Goal: Task Accomplishment & Management: Use online tool/utility

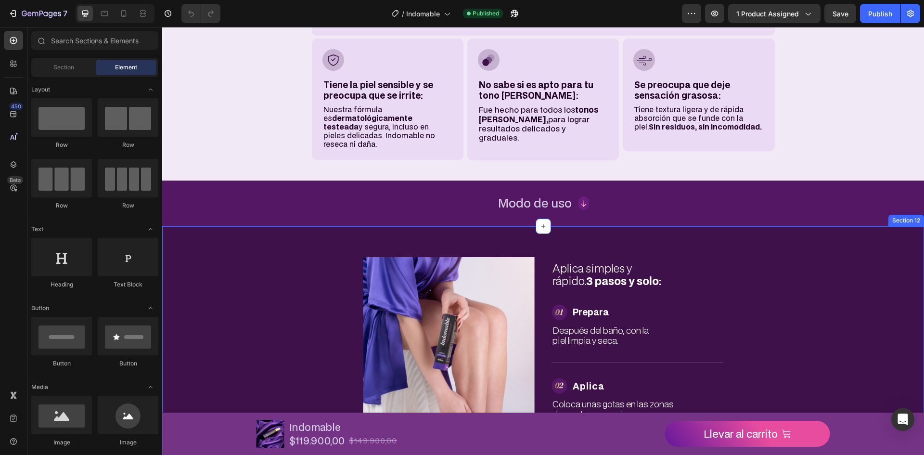
scroll to position [2213, 0]
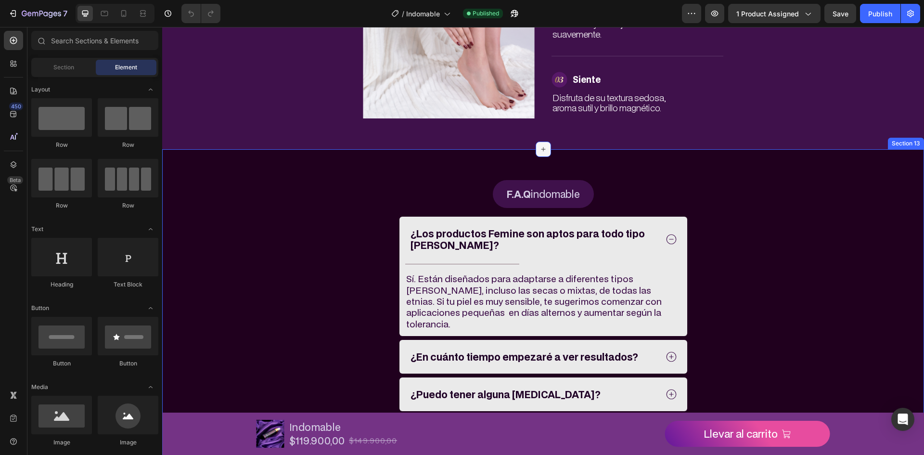
click at [539, 151] on icon at bounding box center [543, 149] width 8 height 8
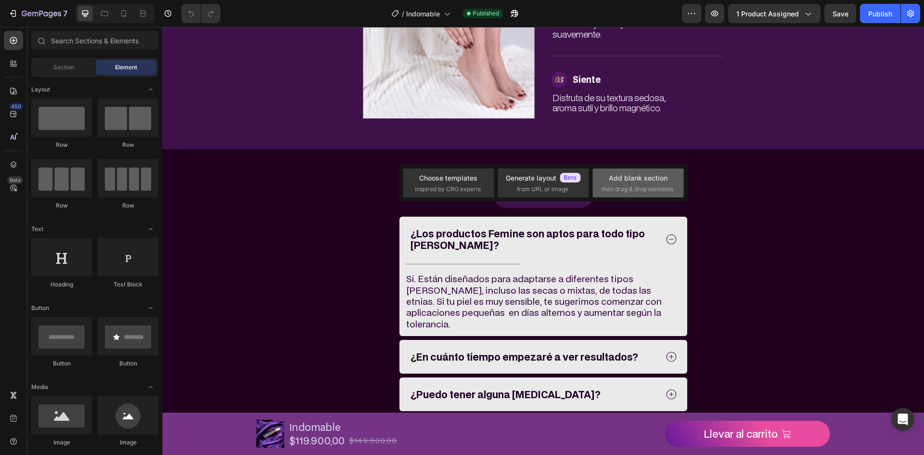
click at [650, 190] on span "then drag & drop elements" at bounding box center [637, 189] width 72 height 9
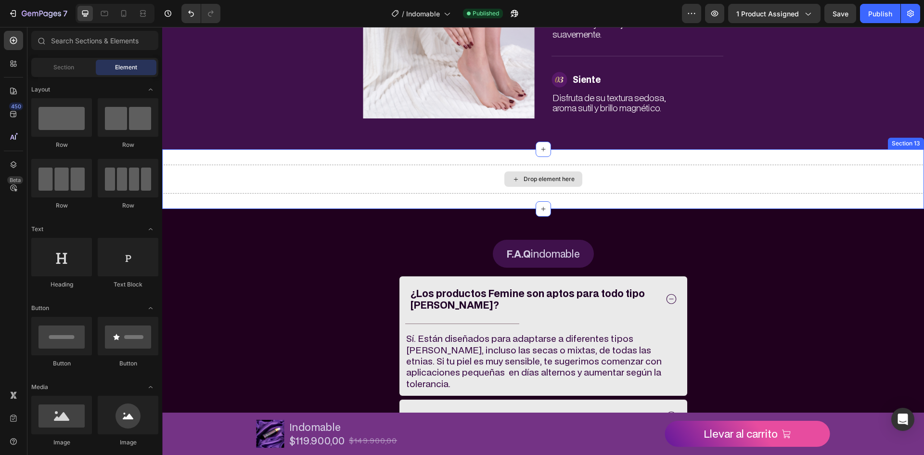
click at [562, 175] on div "Drop element here" at bounding box center [543, 178] width 78 height 15
click at [565, 182] on div "Drop element here" at bounding box center [548, 179] width 51 height 8
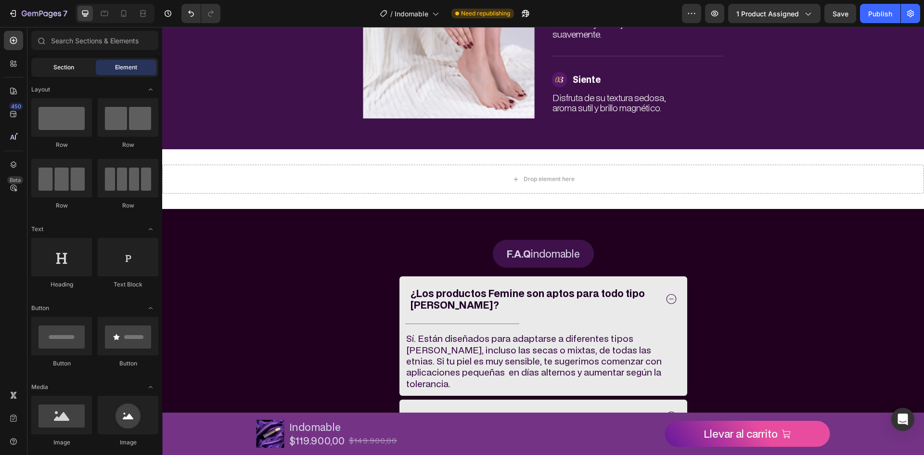
drag, startPoint x: 69, startPoint y: 77, endPoint x: 71, endPoint y: 68, distance: 9.3
click at [69, 76] on div "Sections(18) Elements(84) Section Element Hero Section Product Detail Brands Tr…" at bounding box center [94, 241] width 135 height 421
click at [71, 68] on span "Section" at bounding box center [63, 67] width 21 height 9
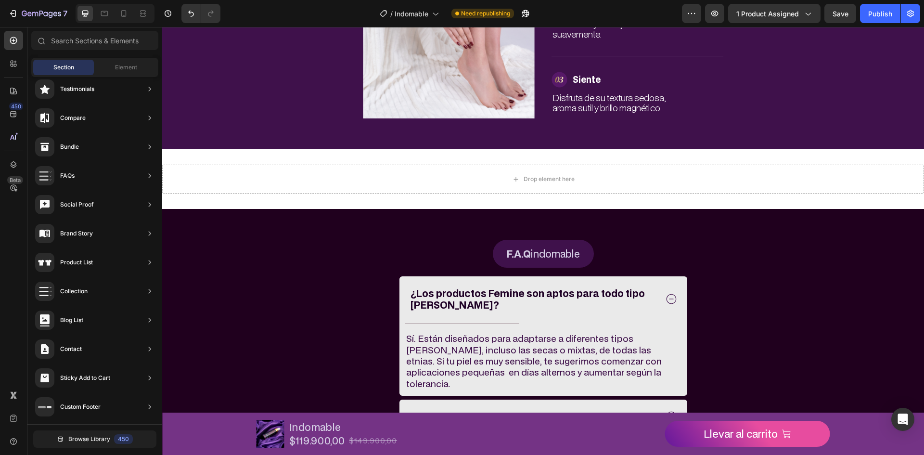
scroll to position [0, 0]
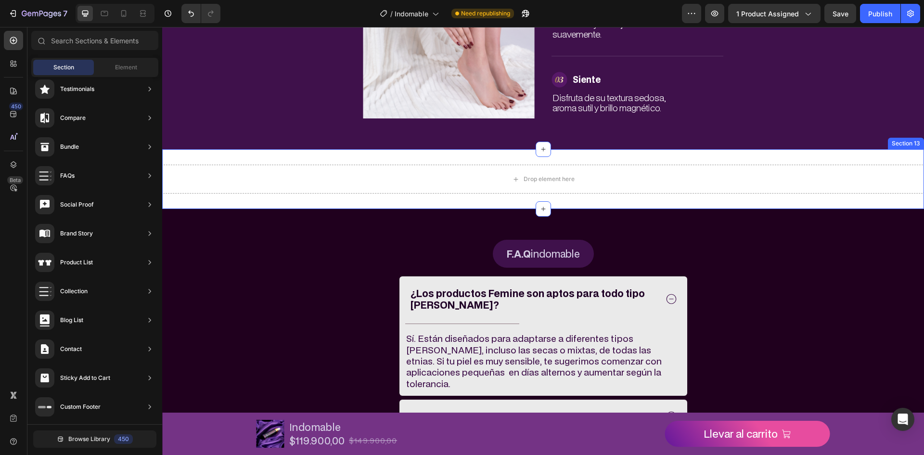
click at [596, 185] on div "Drop element here" at bounding box center [542, 179] width 761 height 29
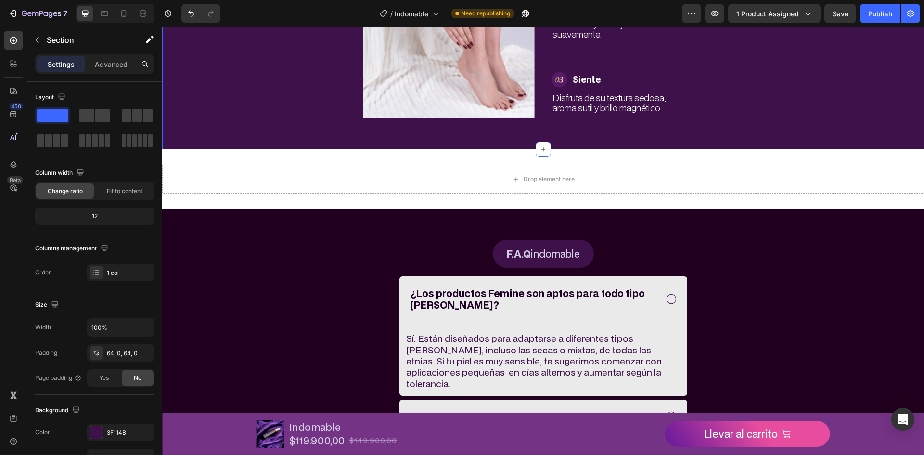
click at [789, 167] on div "Drop element here" at bounding box center [542, 179] width 761 height 29
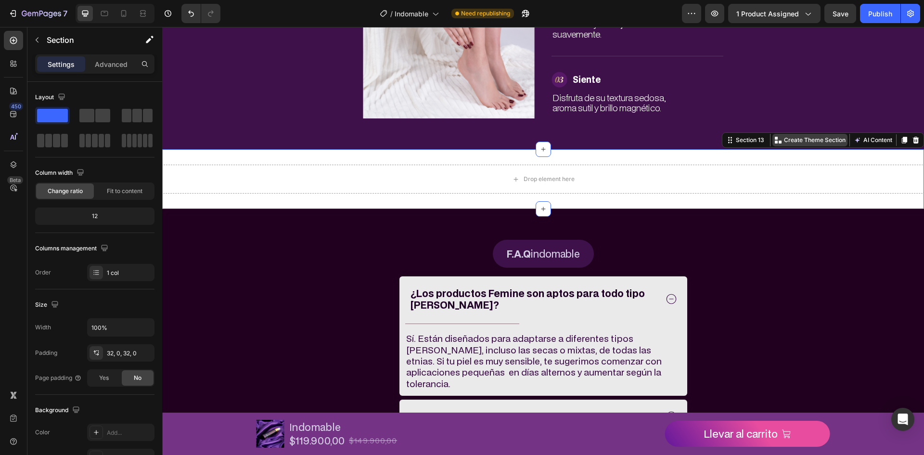
click at [809, 139] on p "Create Theme Section" at bounding box center [815, 140] width 62 height 9
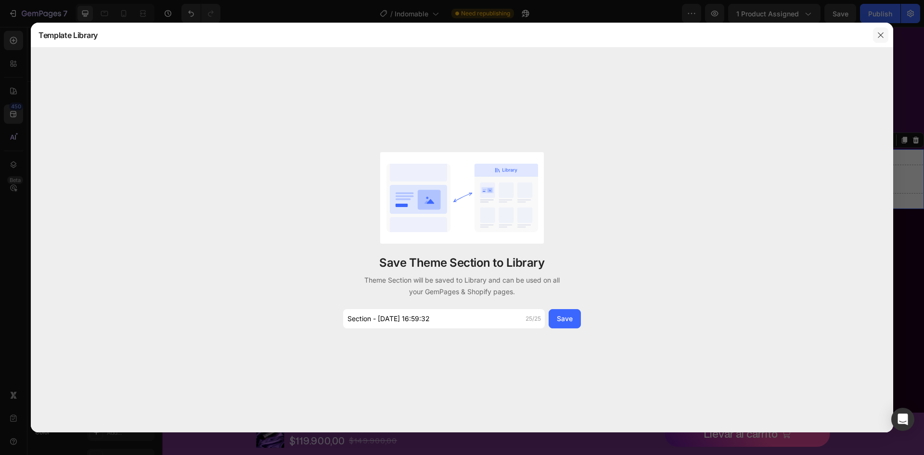
click at [874, 38] on button "button" at bounding box center [880, 34] width 15 height 15
click at [875, 37] on button "button" at bounding box center [880, 34] width 15 height 15
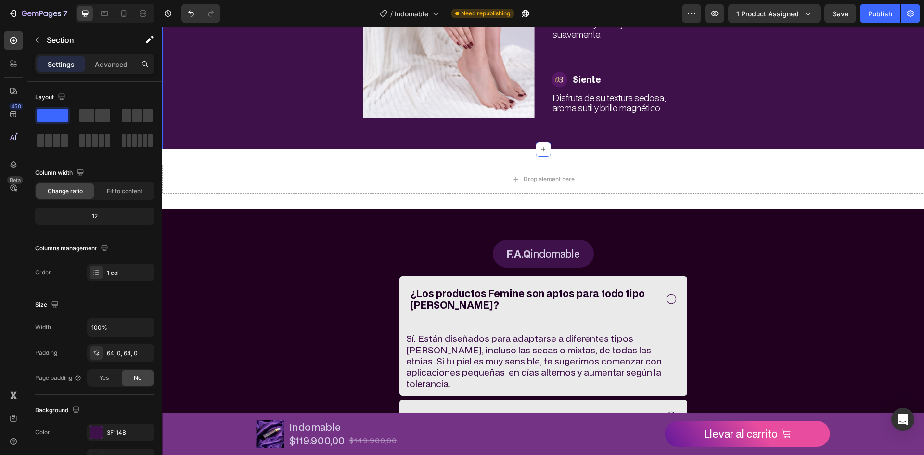
click at [899, 173] on div "Drop element here" at bounding box center [542, 179] width 761 height 29
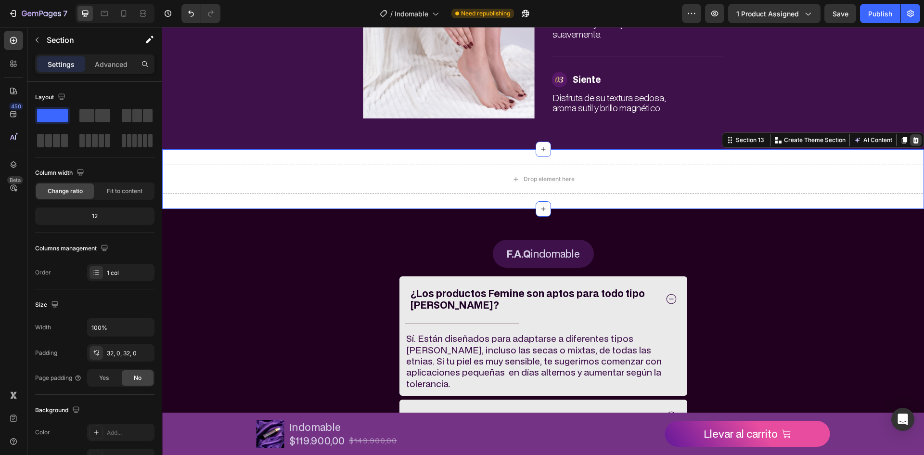
click at [910, 146] on div at bounding box center [916, 140] width 12 height 12
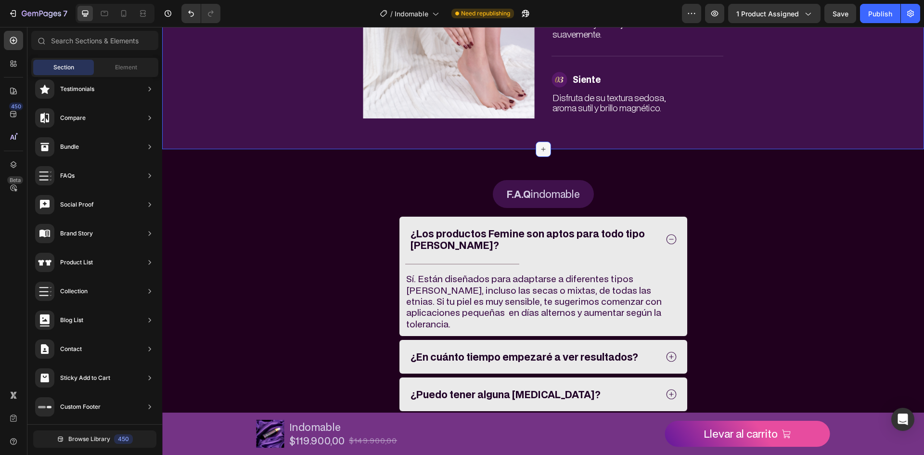
click at [539, 145] on icon at bounding box center [543, 149] width 8 height 8
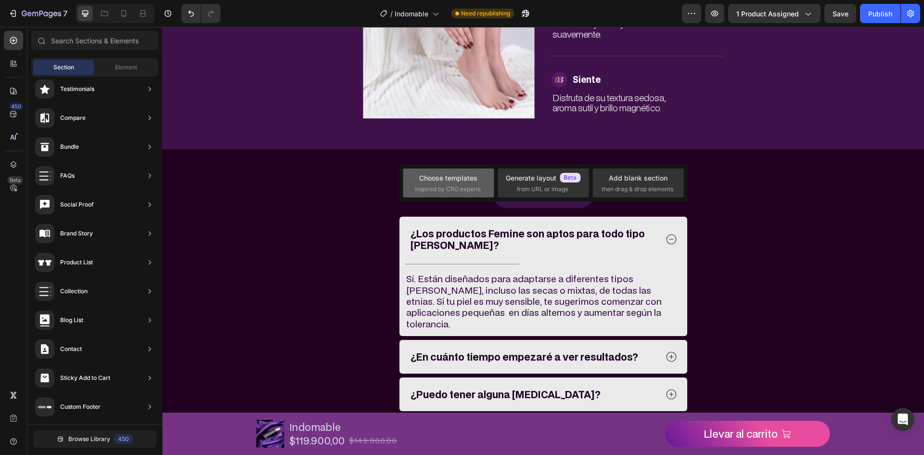
click at [477, 182] on div "Choose templates inspired by CRO experts" at bounding box center [448, 183] width 67 height 21
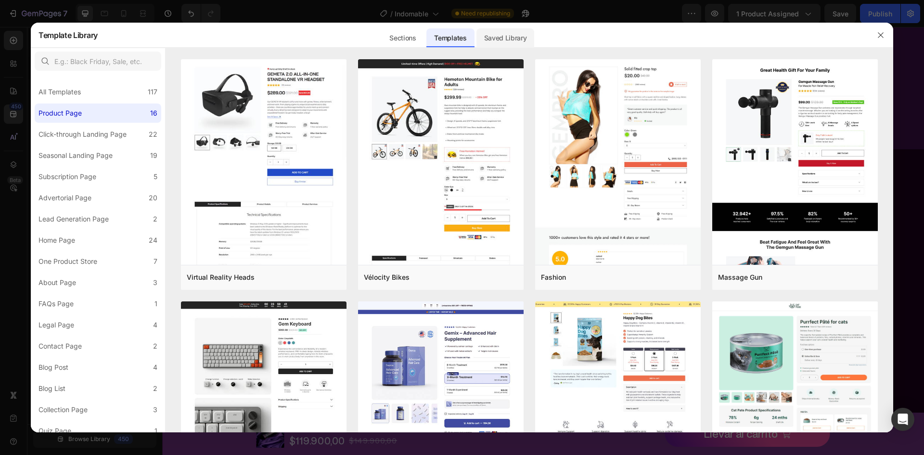
click at [504, 32] on div "Saved Library" at bounding box center [505, 37] width 58 height 19
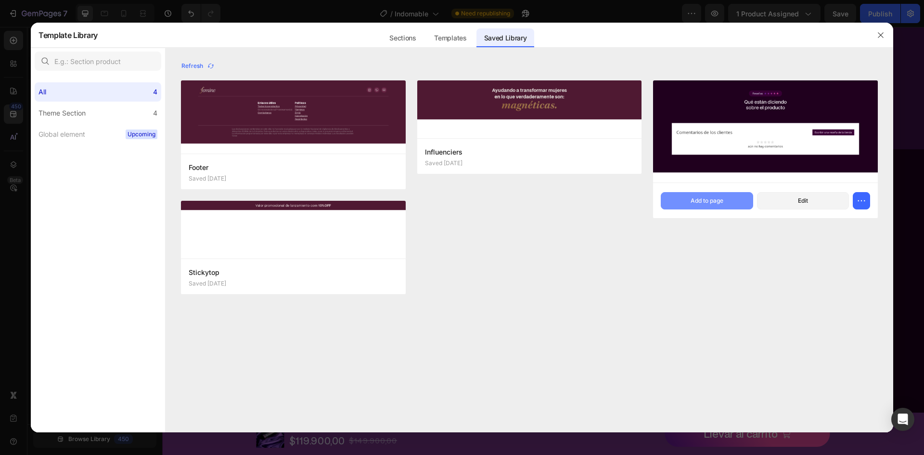
click at [733, 209] on button "Add to page" at bounding box center [706, 200] width 92 height 17
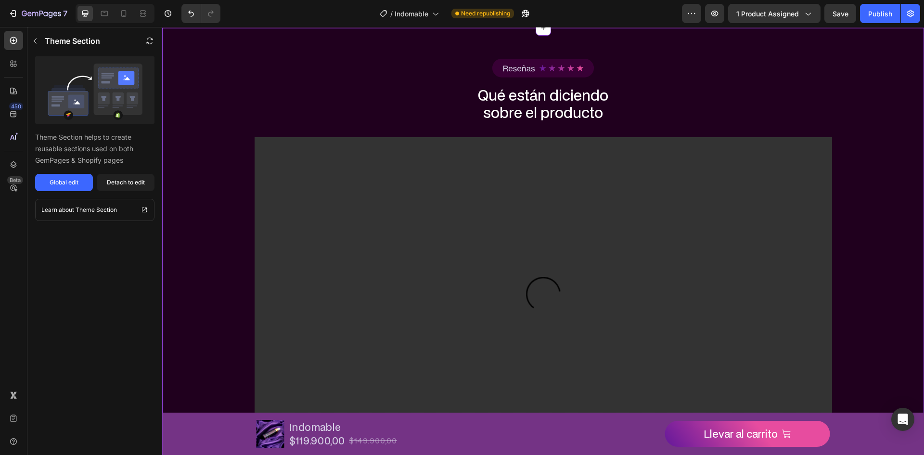
scroll to position [2335, 0]
click at [640, 253] on video at bounding box center [542, 298] width 577 height 325
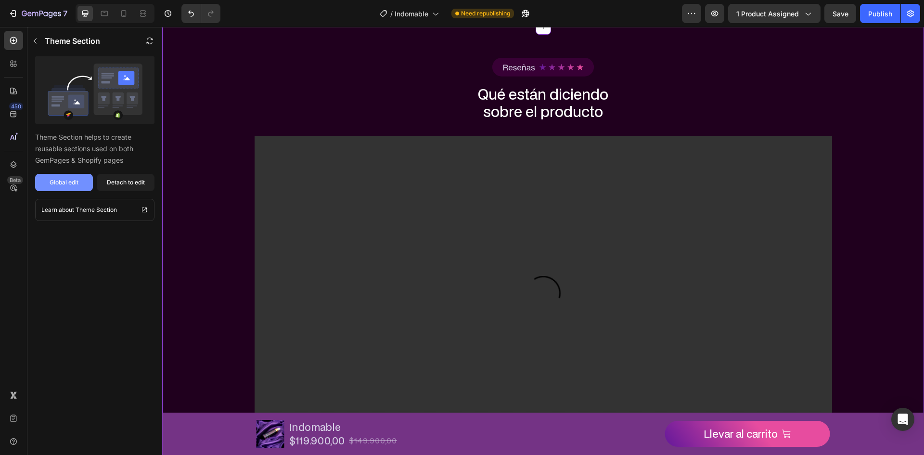
click at [81, 178] on button "Global edit" at bounding box center [64, 182] width 58 height 17
click at [873, 17] on div "Publish" at bounding box center [880, 14] width 24 height 10
